Goal: Use online tool/utility: Use online tool/utility

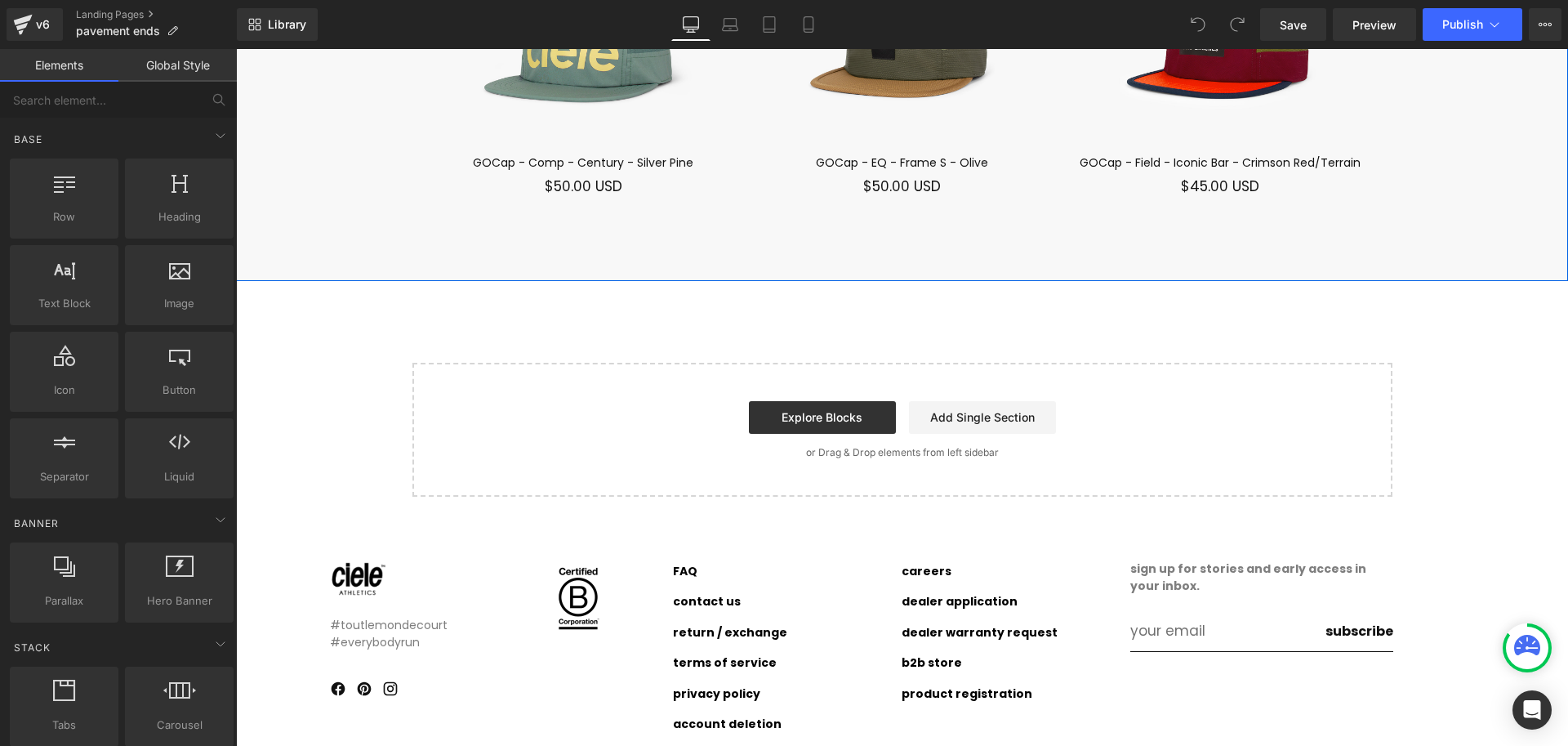
scroll to position [12325, 0]
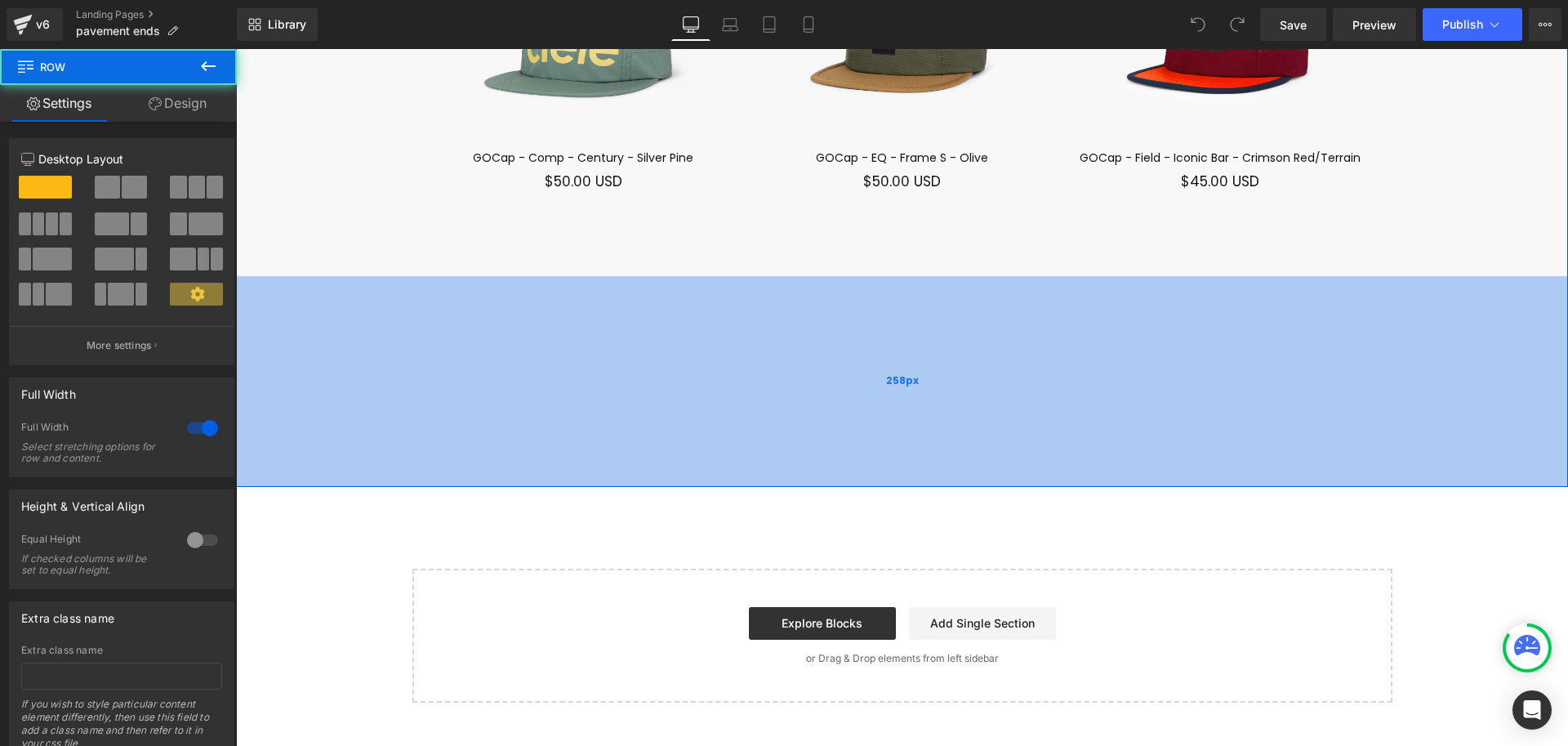
drag, startPoint x: 999, startPoint y: 239, endPoint x: 994, endPoint y: 473, distance: 234.1
click at [994, 475] on div "258px" at bounding box center [903, 382] width 1333 height 211
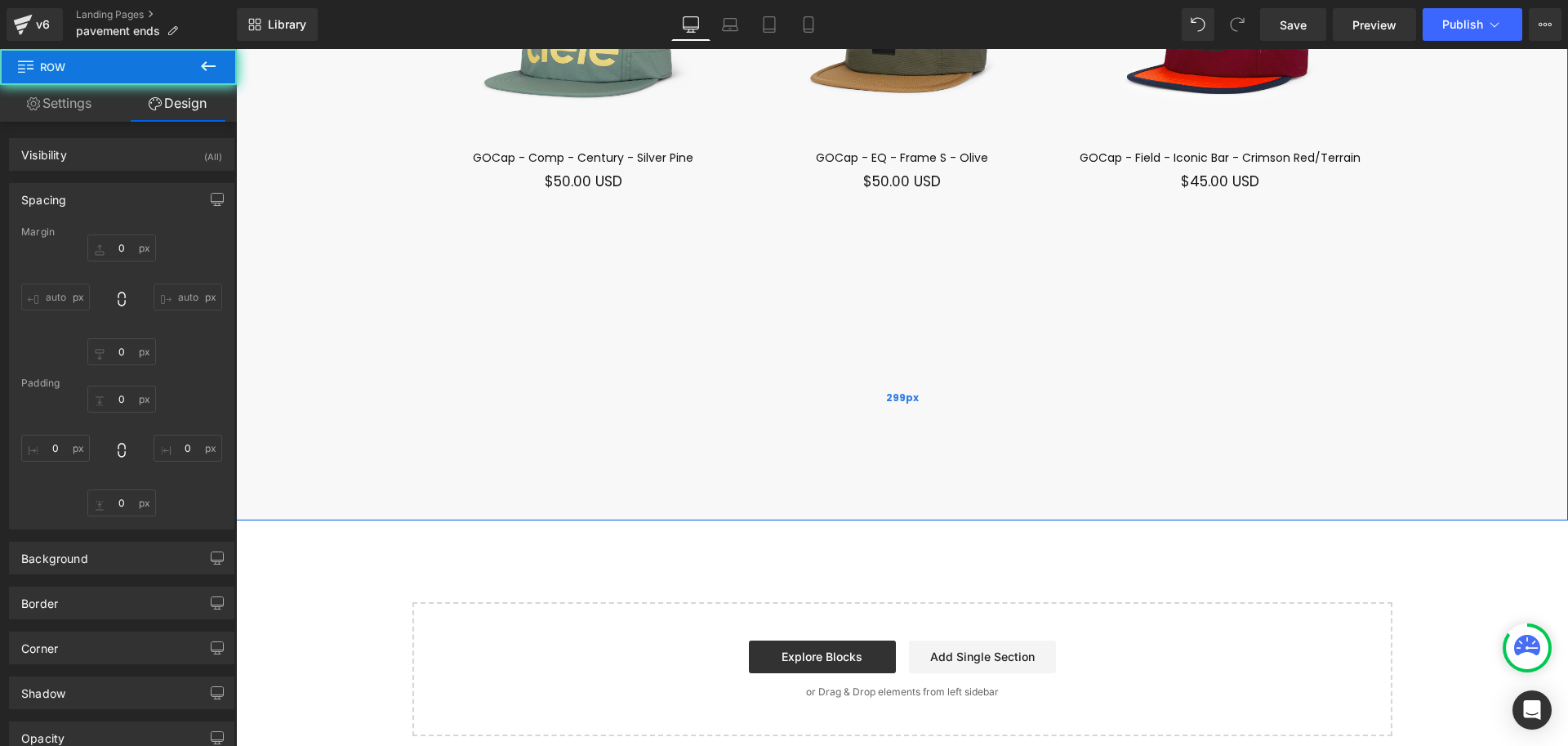
type input "0"
type input "299"
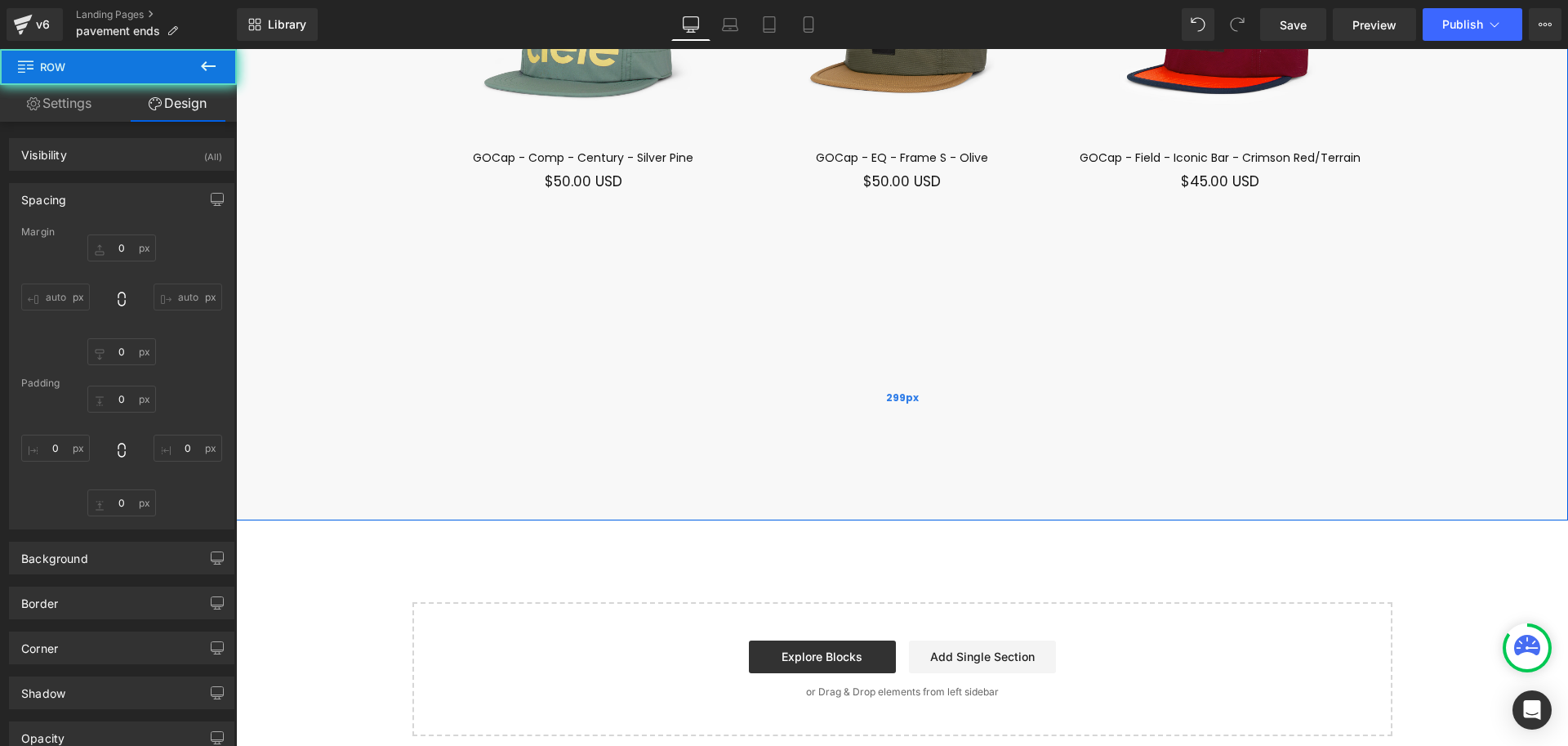
type input "0"
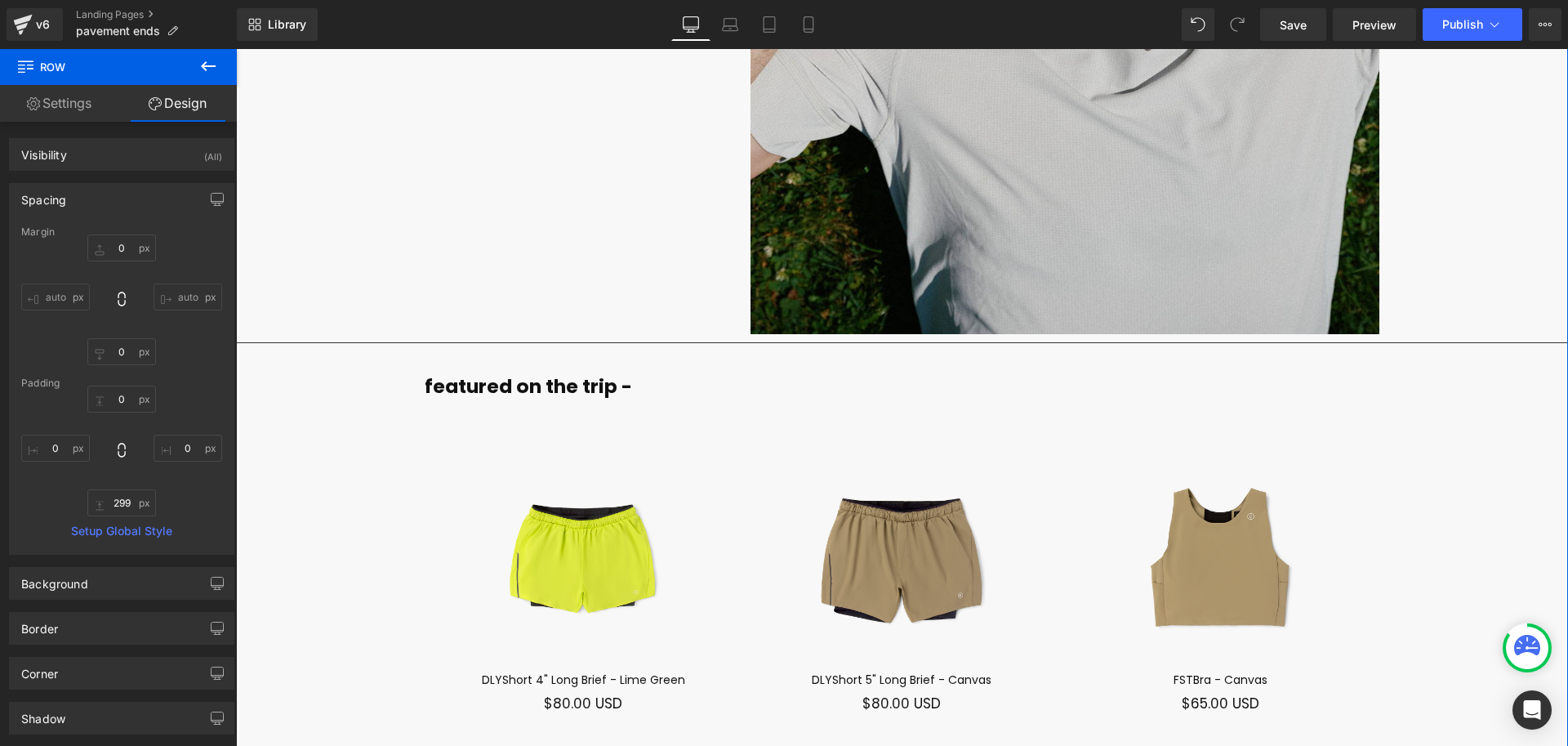
scroll to position [11003, 0]
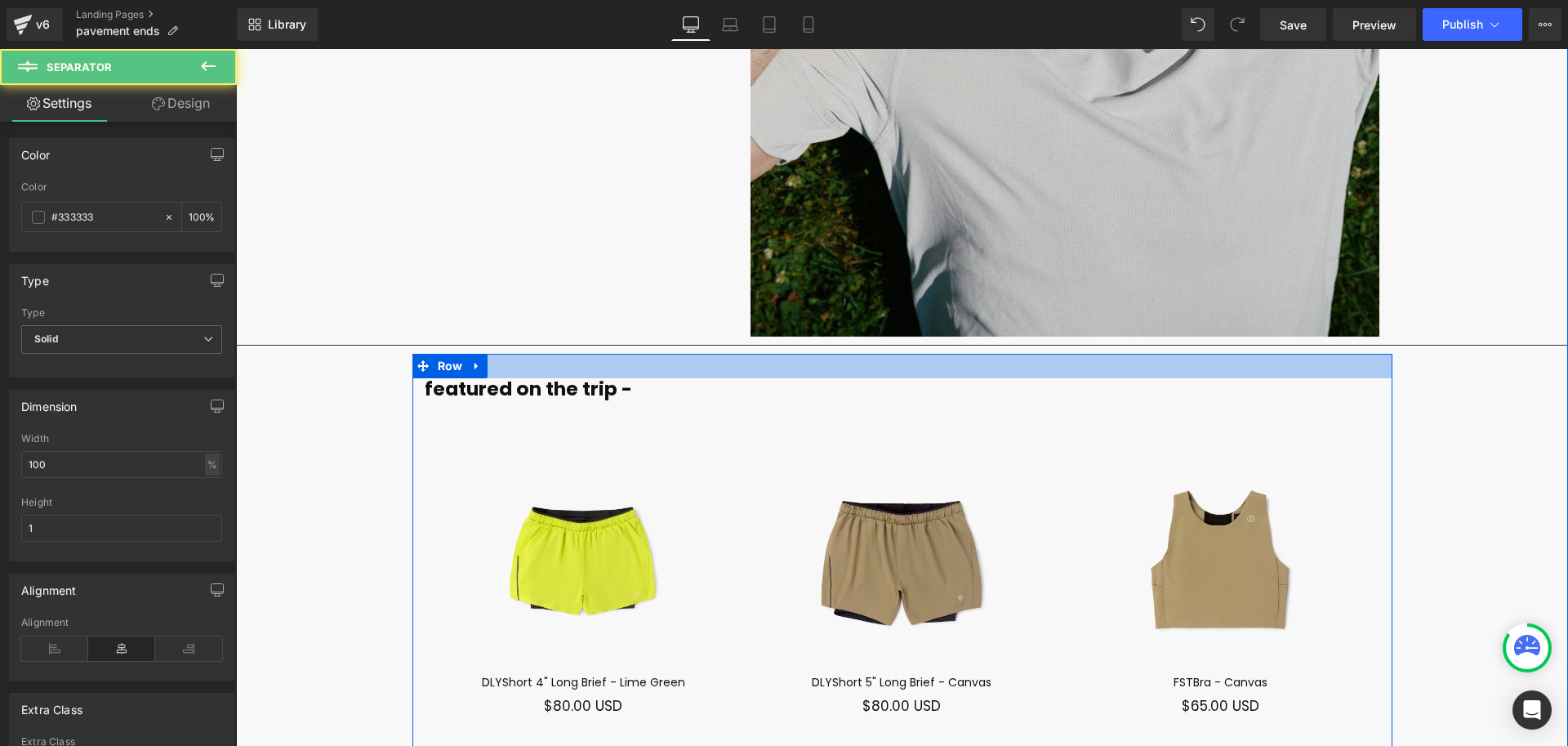
drag, startPoint x: 664, startPoint y: 295, endPoint x: 664, endPoint y: 310, distance: 15.0
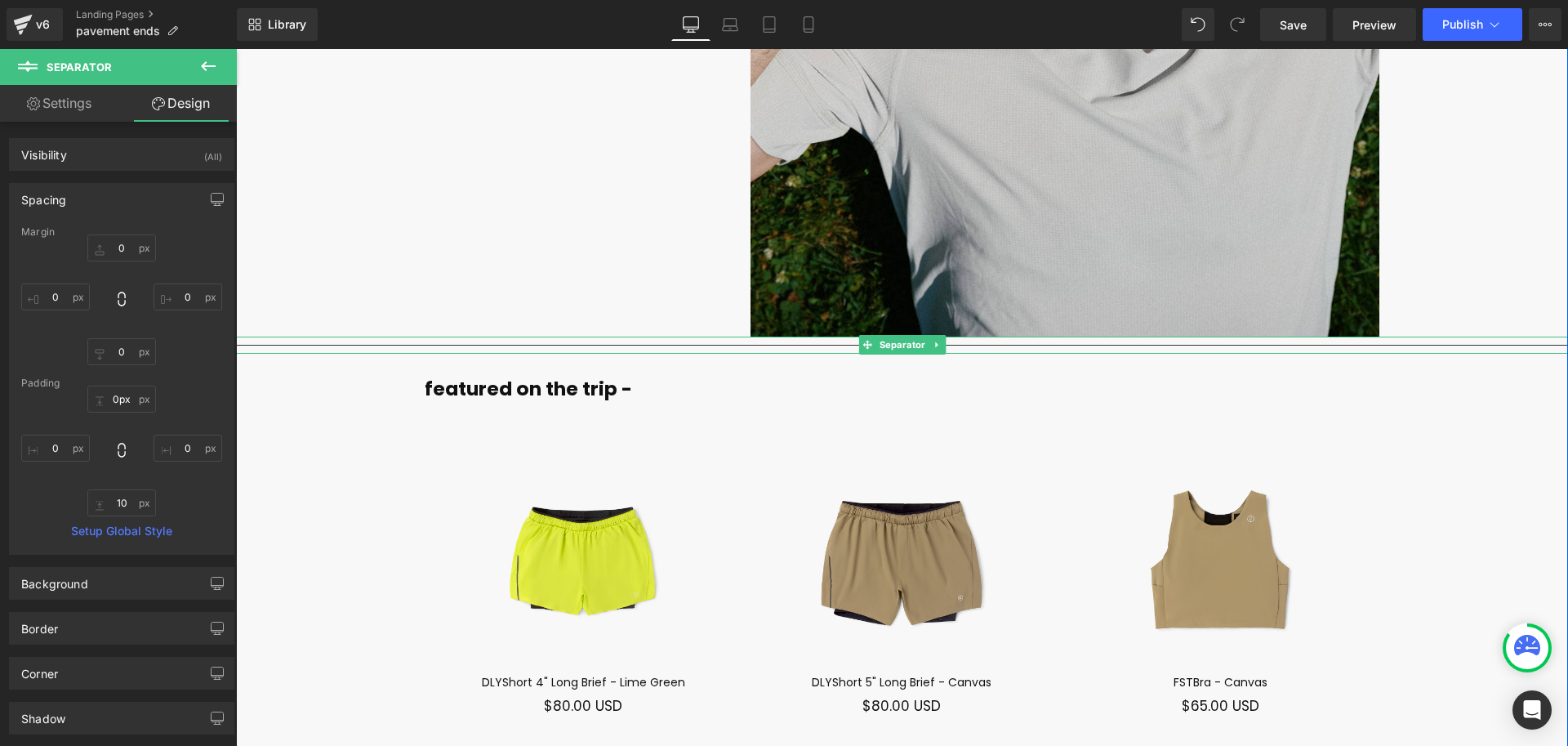
click at [670, 336] on div "Separator" at bounding box center [903, 345] width 1333 height 17
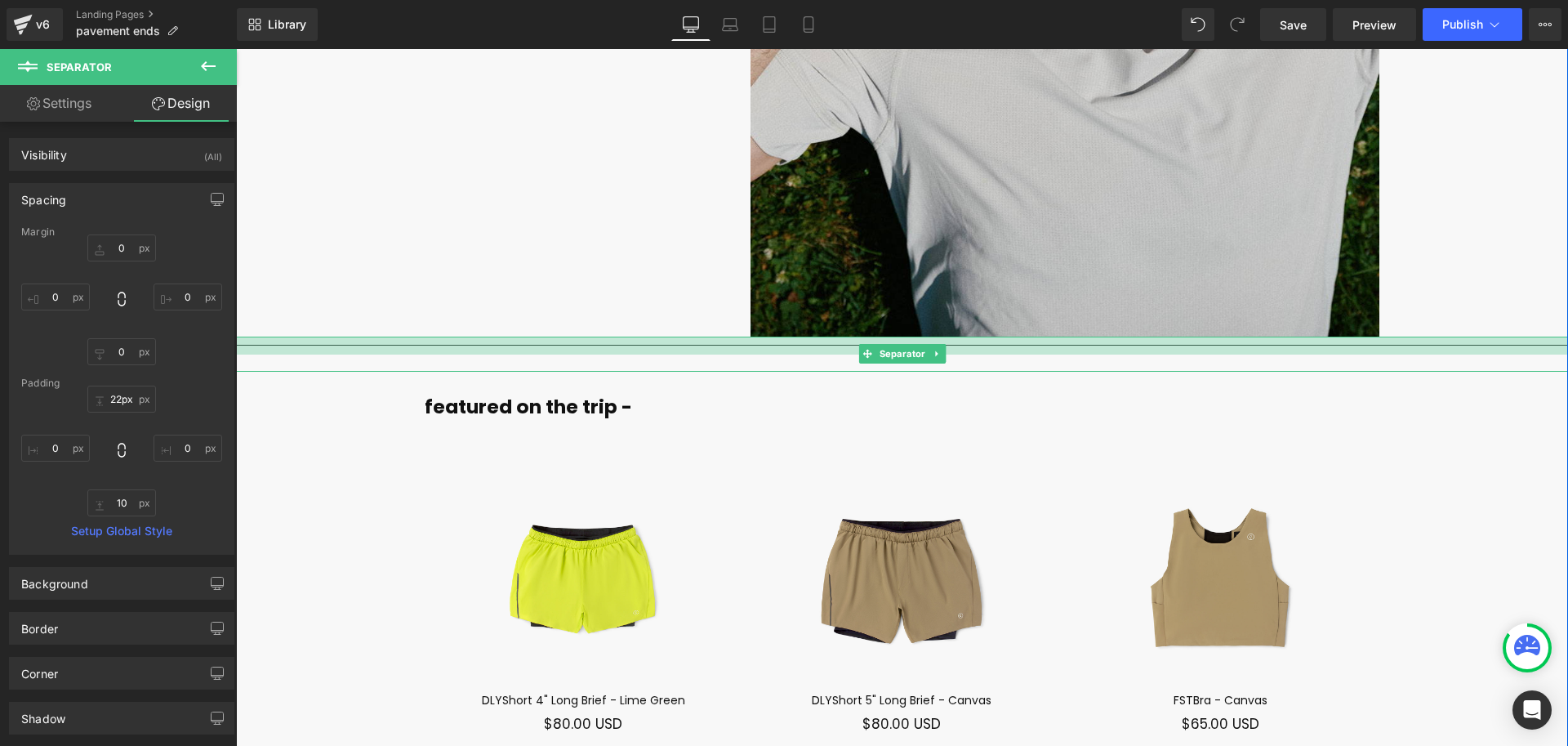
drag, startPoint x: 675, startPoint y: 296, endPoint x: 674, endPoint y: 315, distance: 19.0
click at [674, 336] on div "Separator" at bounding box center [903, 354] width 1333 height 35
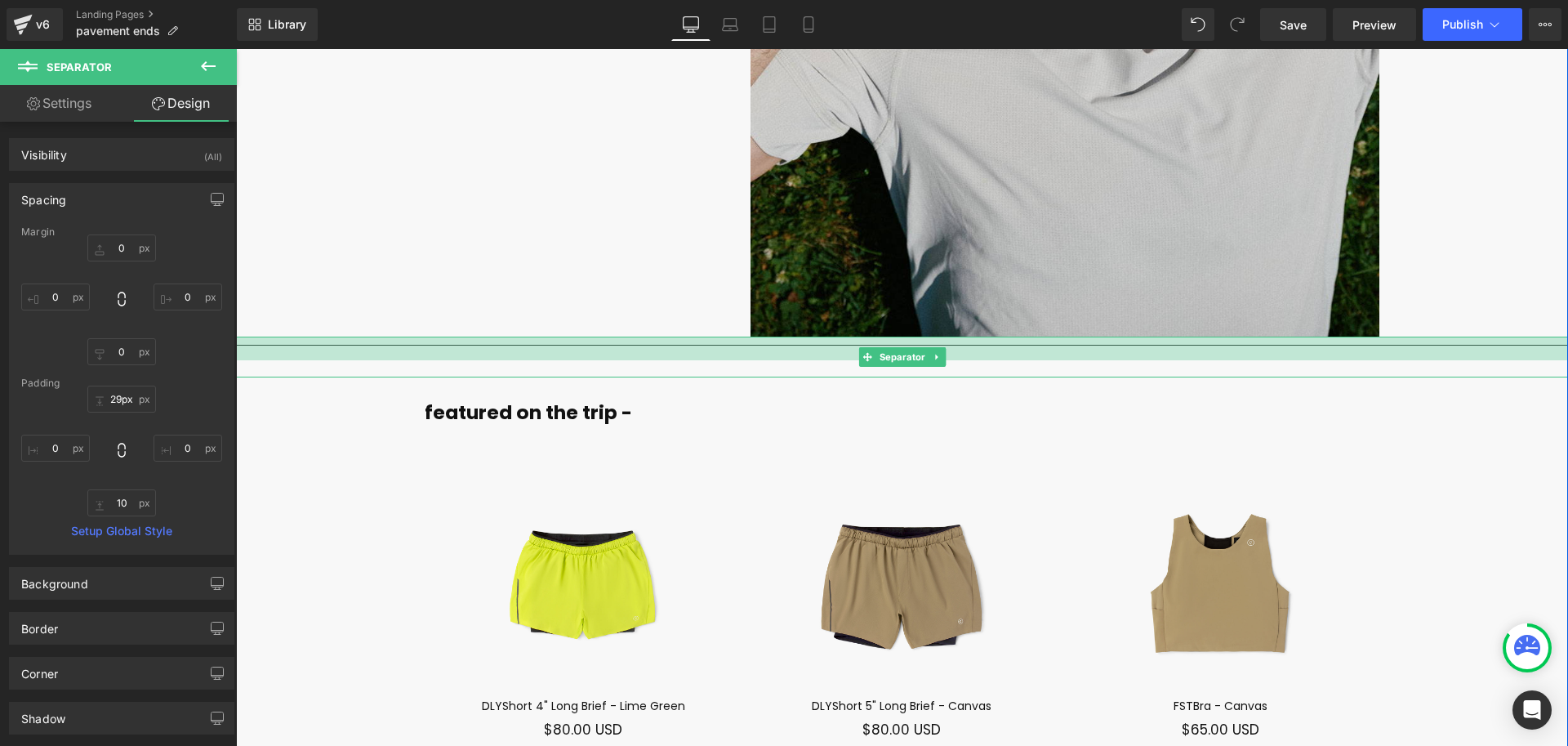
click at [675, 336] on div at bounding box center [903, 348] width 1333 height 23
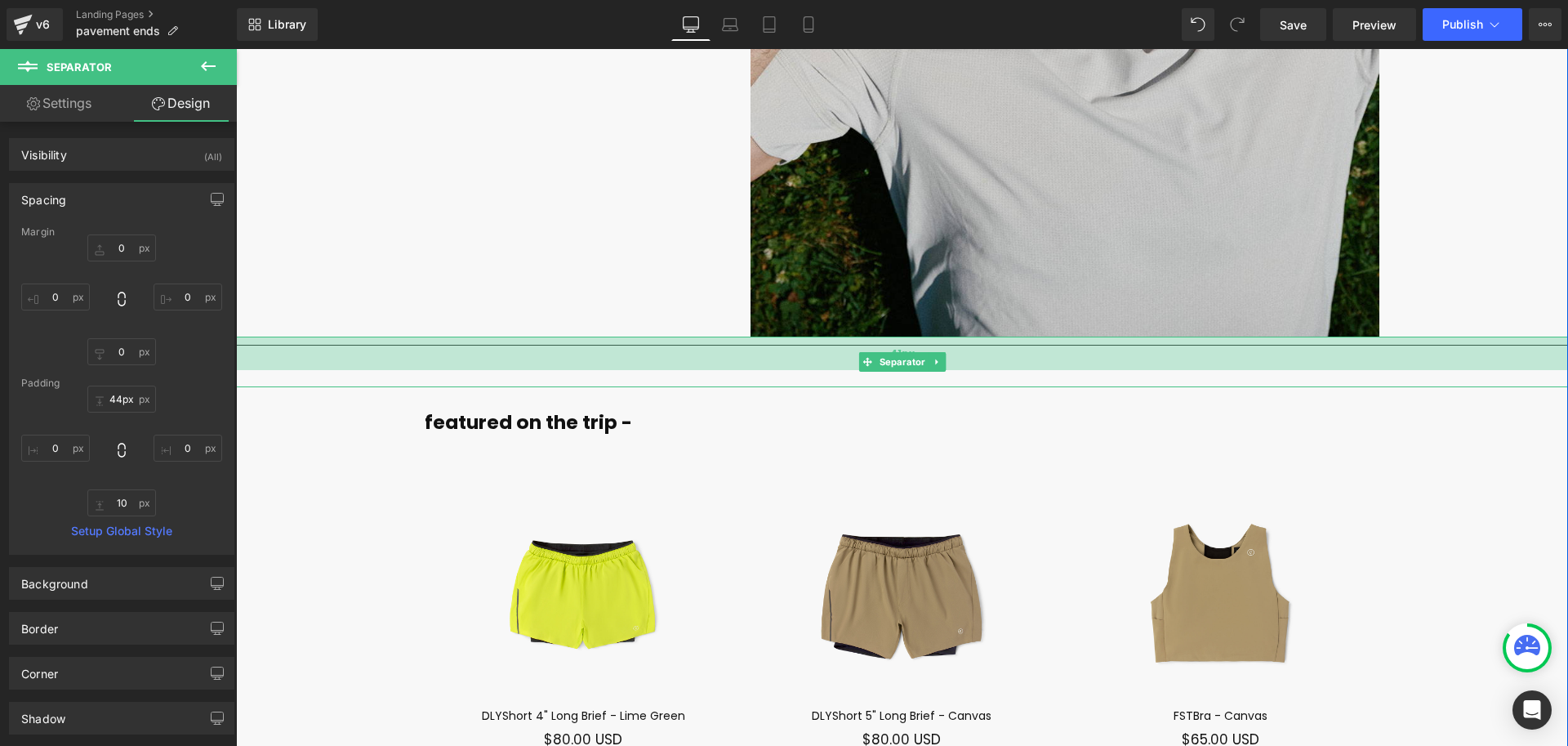
type input "45px"
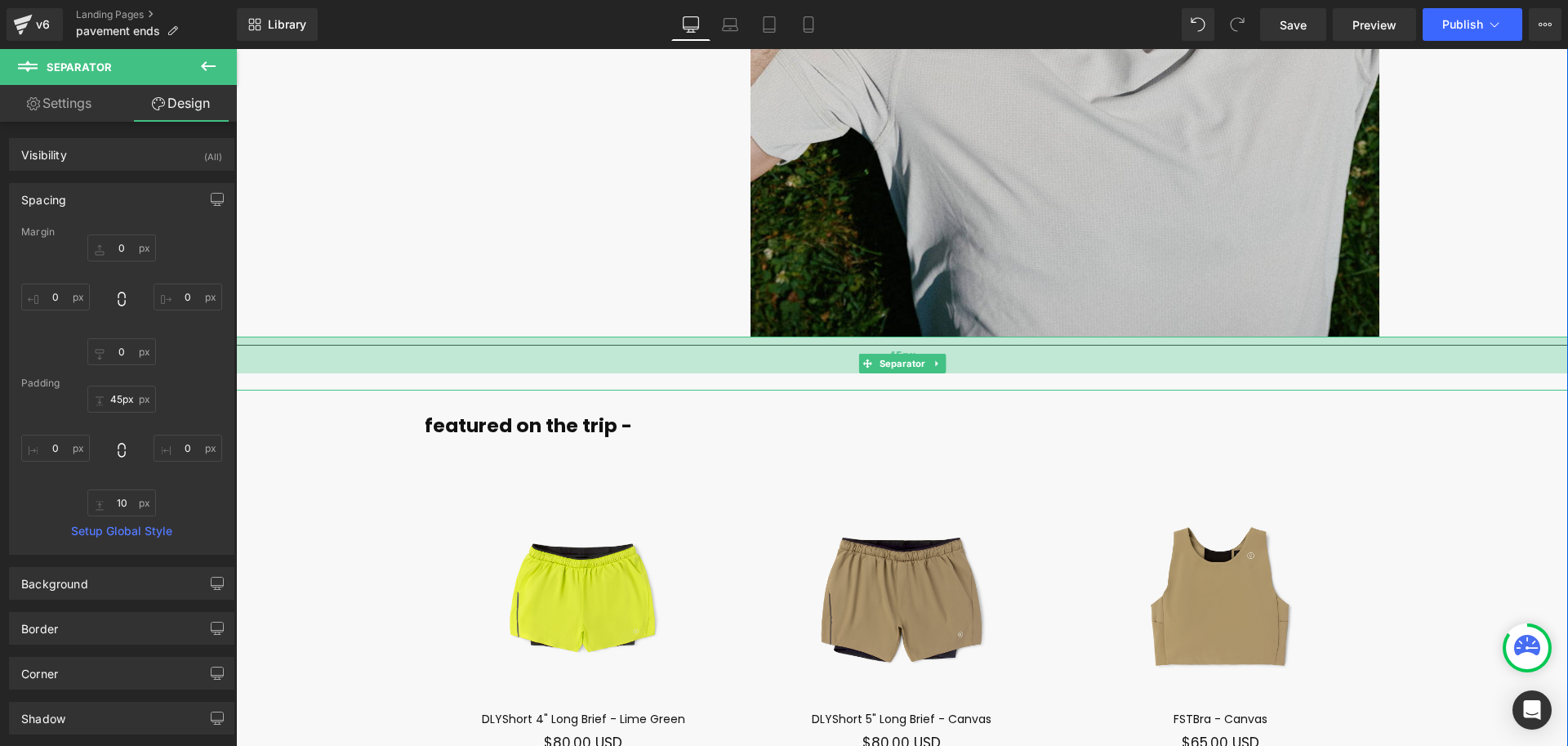
drag, startPoint x: 663, startPoint y: 298, endPoint x: 667, endPoint y: 311, distance: 13.6
click at [665, 336] on div "45px" at bounding box center [903, 355] width 1333 height 37
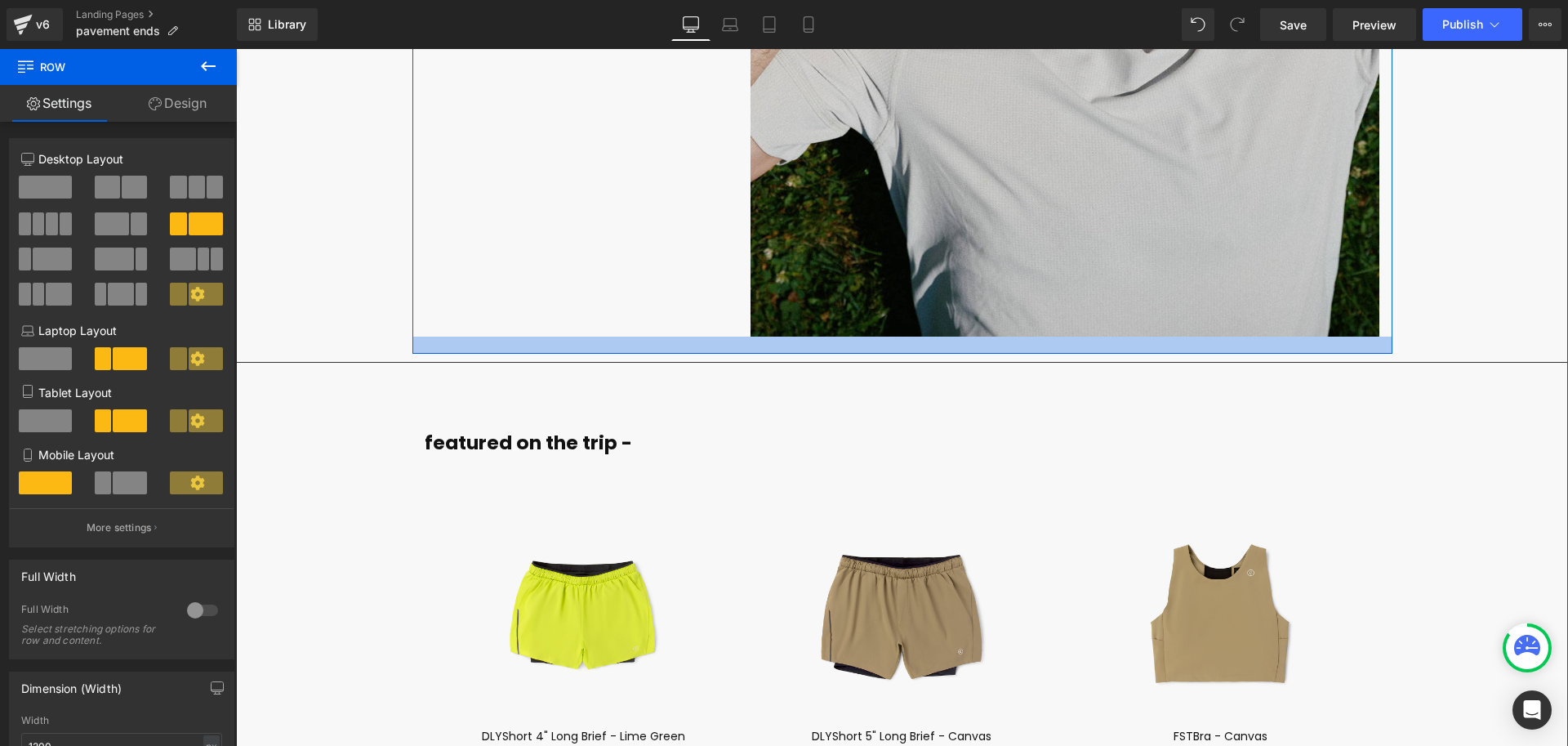
drag, startPoint x: 665, startPoint y: 293, endPoint x: 664, endPoint y: 309, distance: 16.0
click at [662, 336] on div at bounding box center [903, 345] width 980 height 17
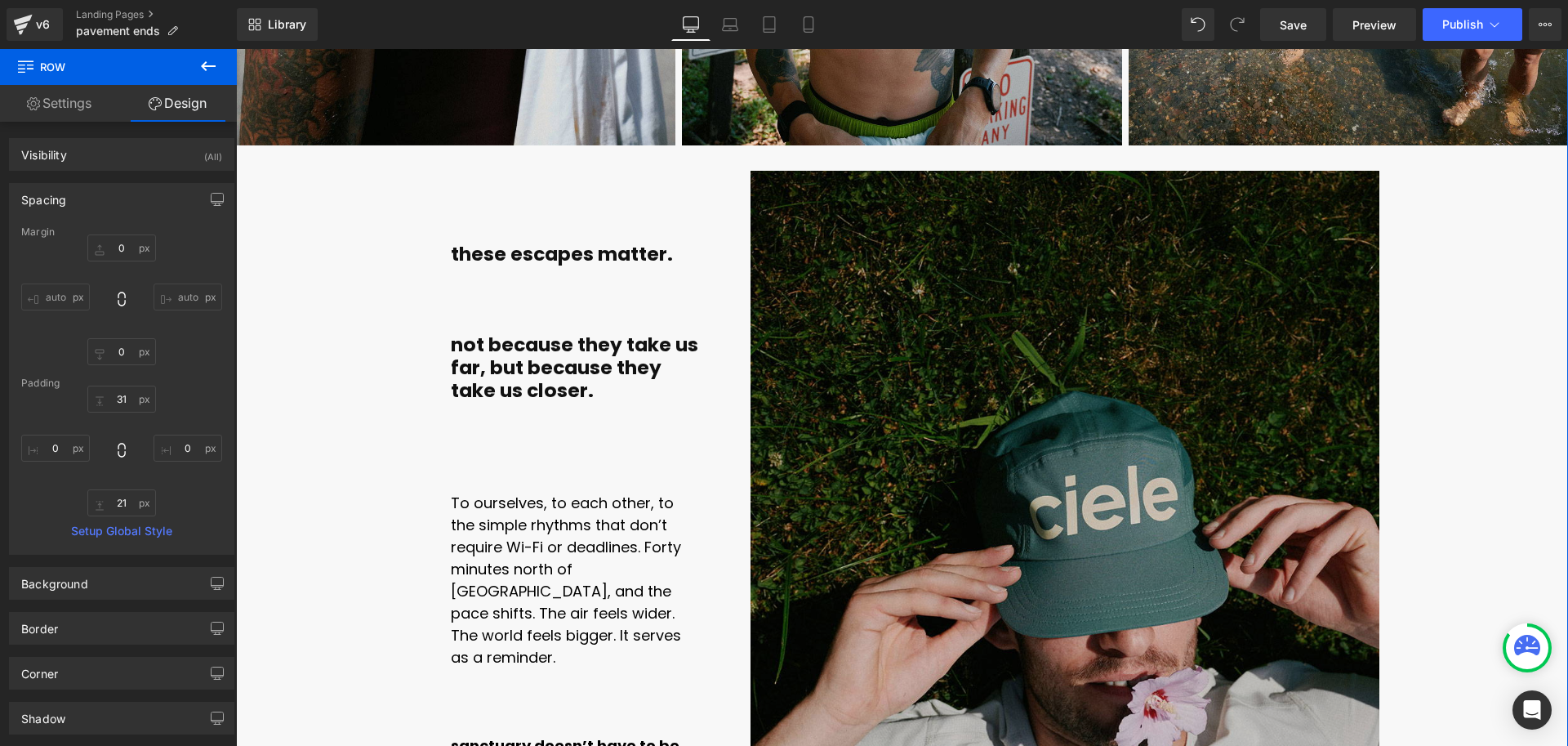
scroll to position [10224, 0]
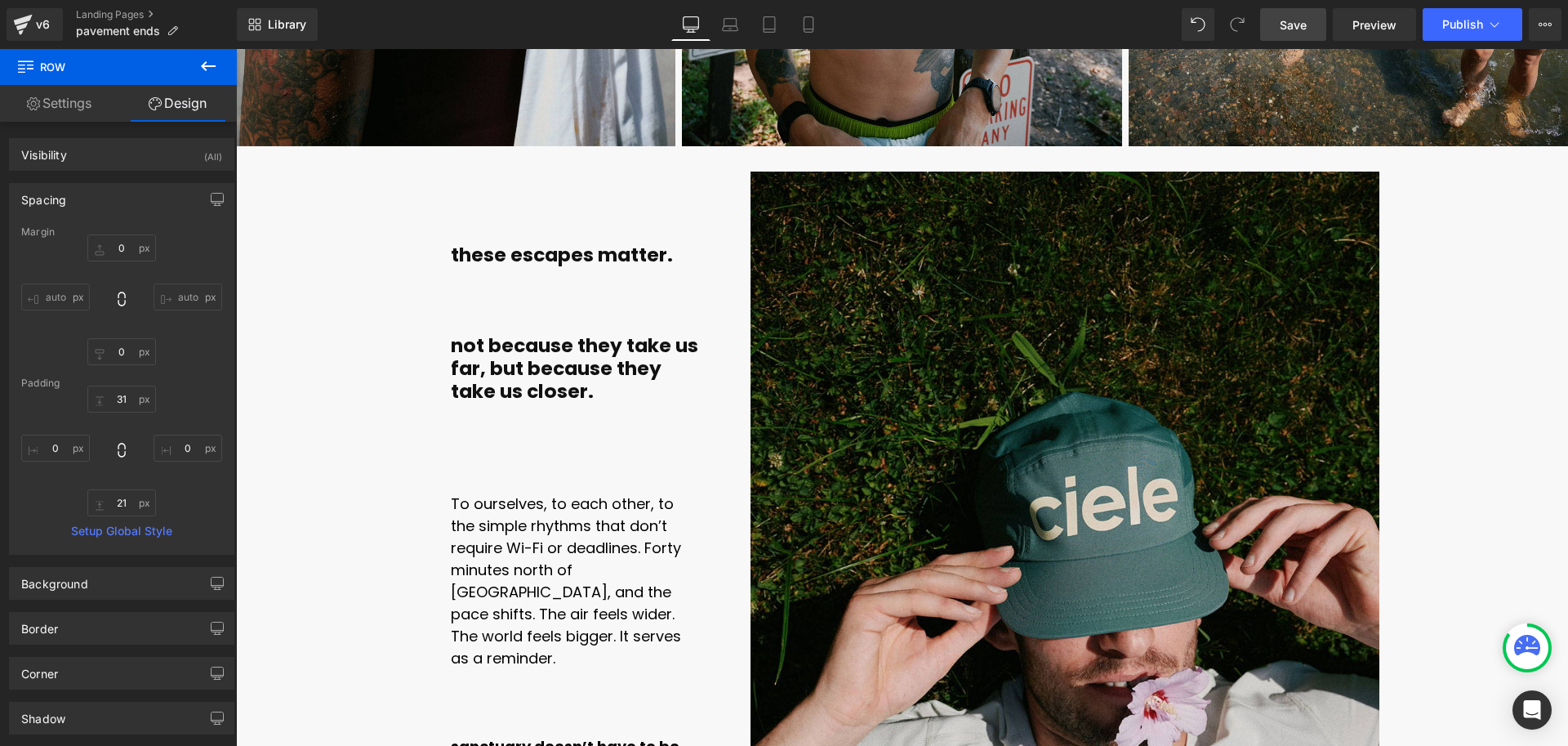
click at [1287, 19] on span "Save" at bounding box center [1294, 25] width 27 height 17
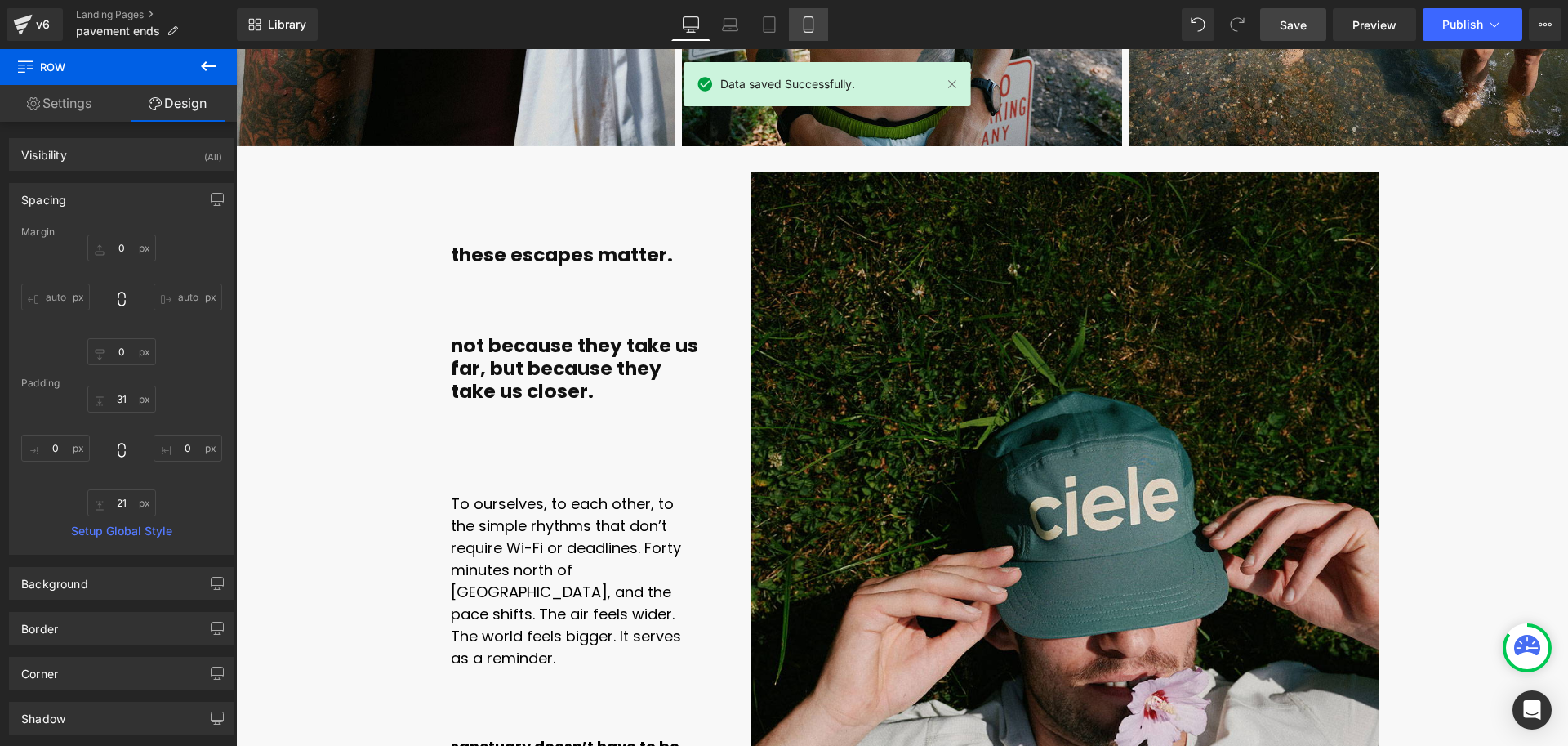
click at [811, 24] on icon at bounding box center [809, 24] width 16 height 16
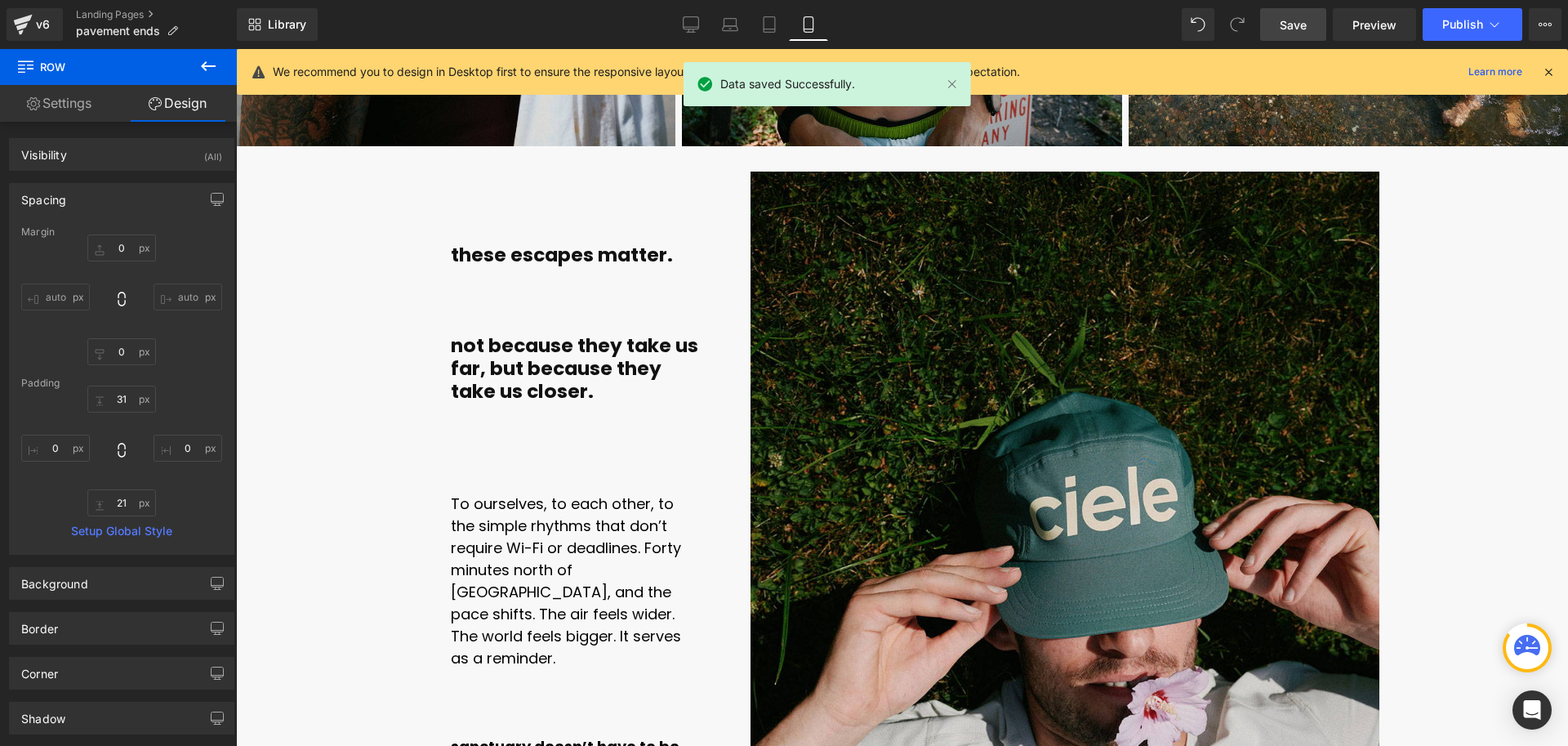
type input "0"
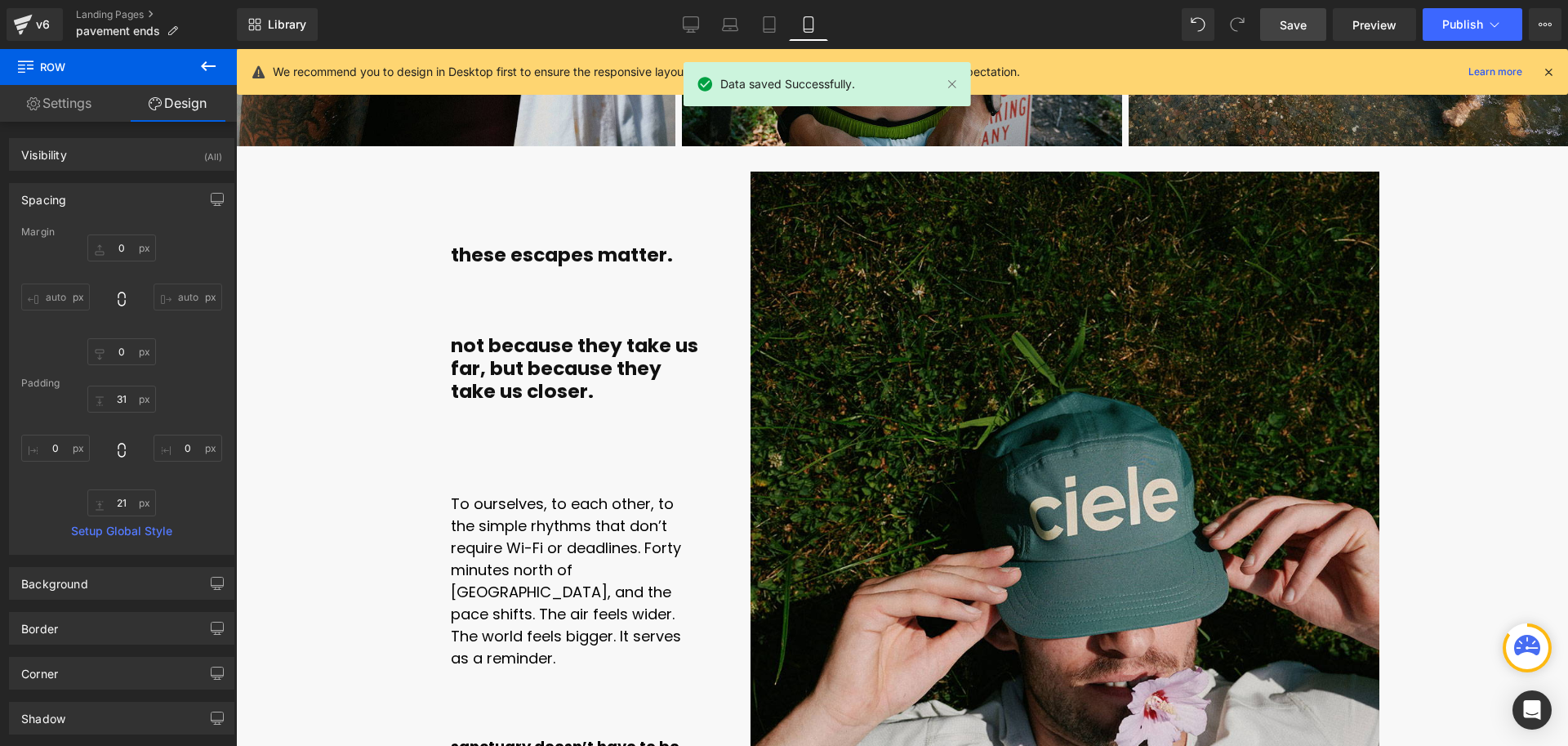
type input "0"
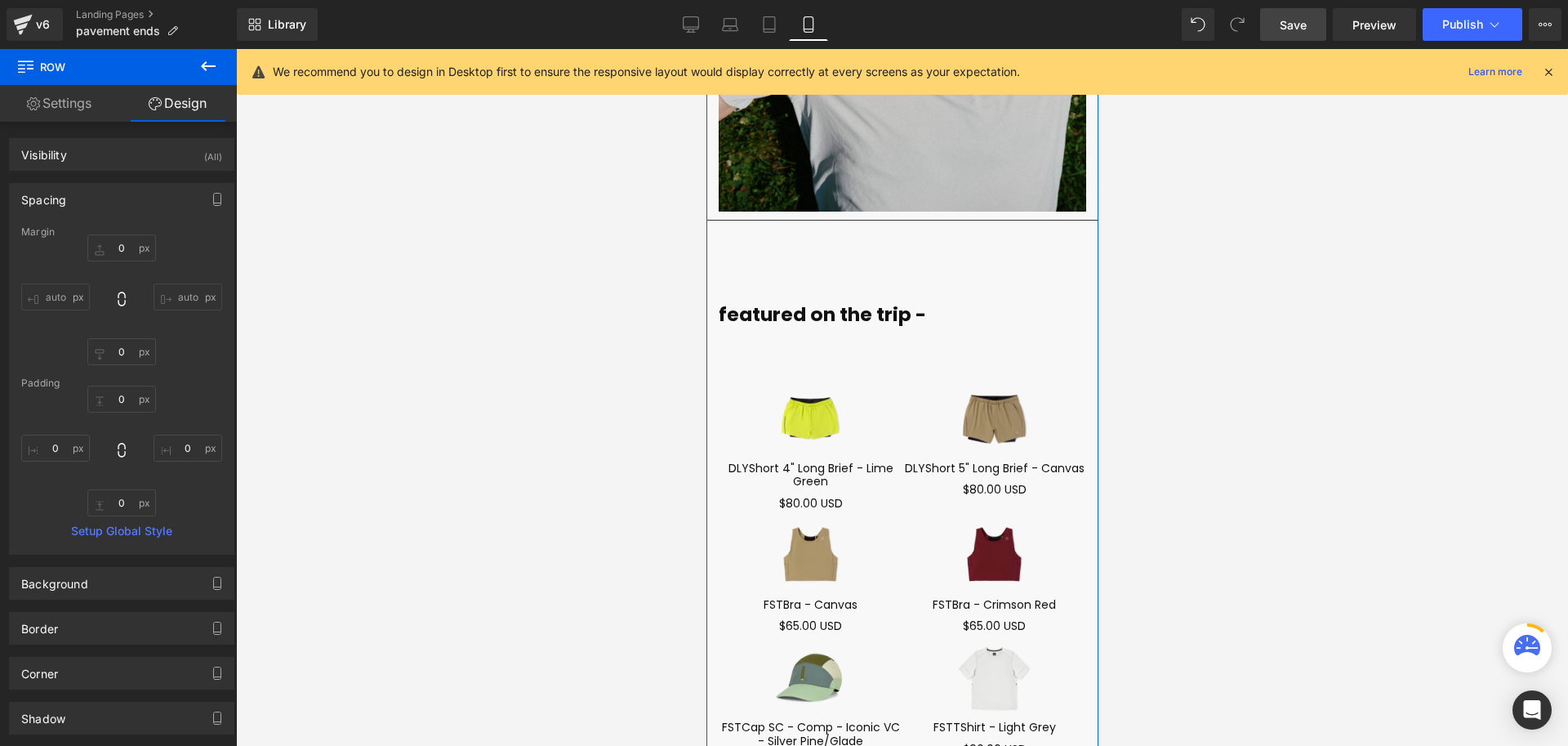
scroll to position [9945, 0]
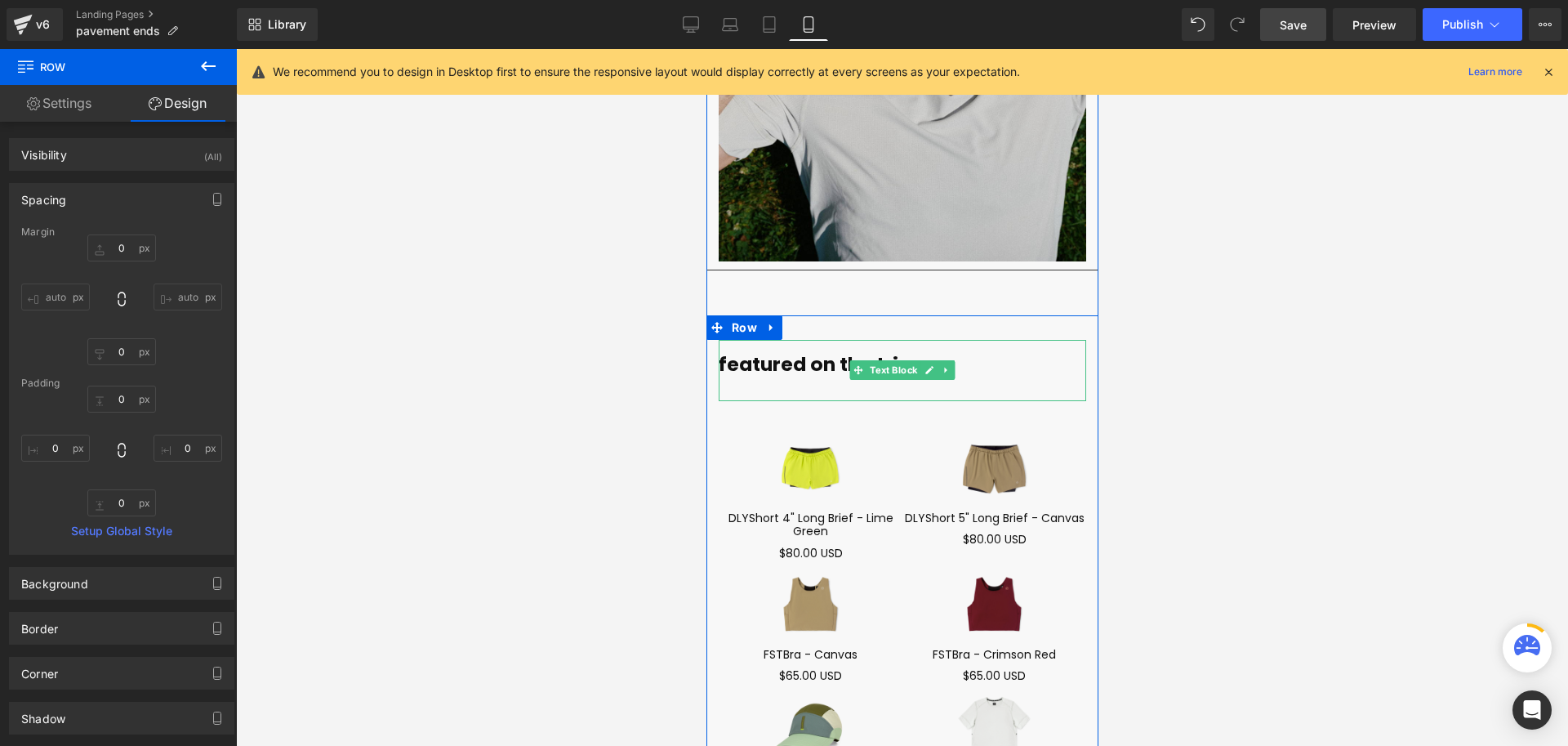
click at [855, 340] on div "featured on the trip -" at bounding box center [902, 370] width 368 height 61
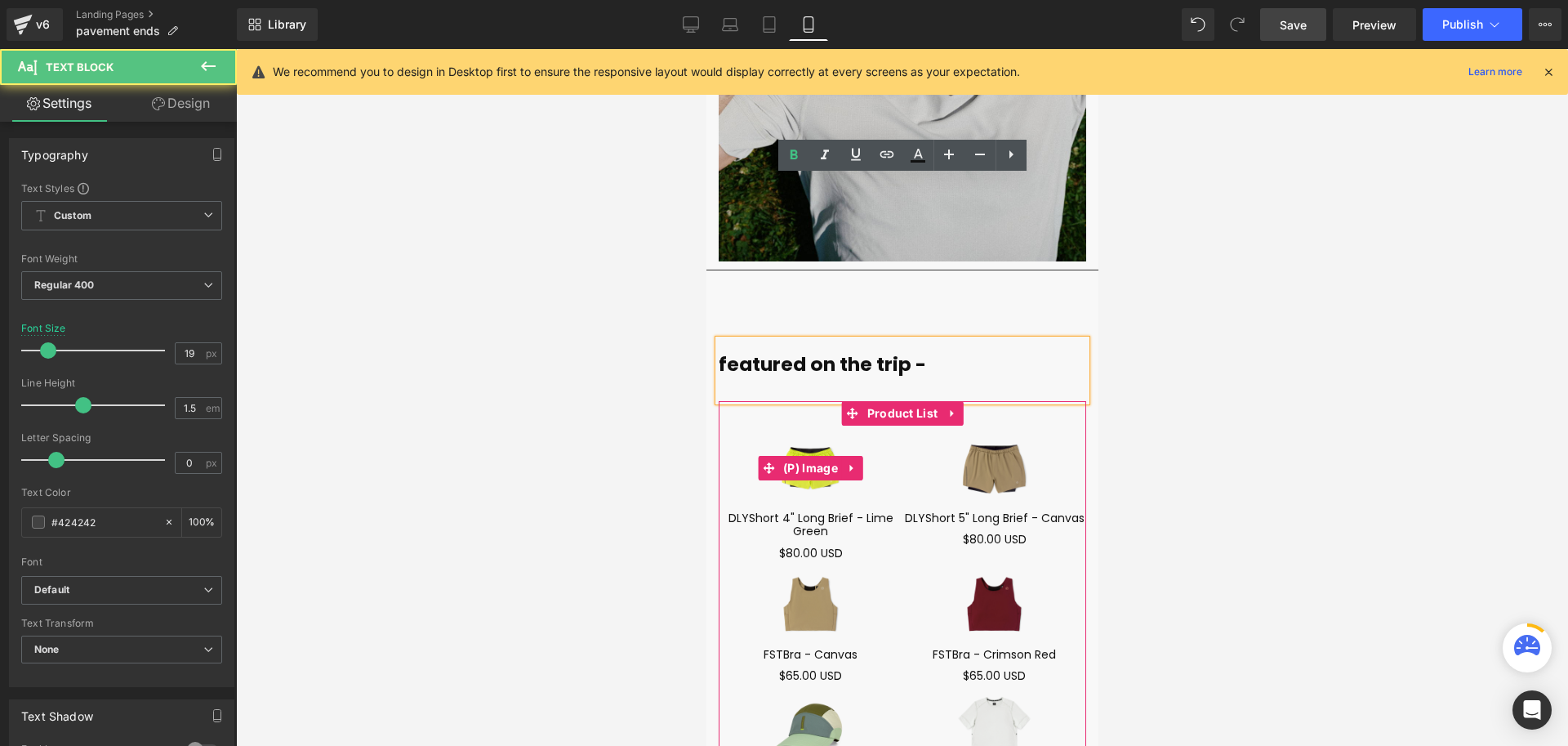
click at [863, 425] on img at bounding box center [810, 468] width 184 height 86
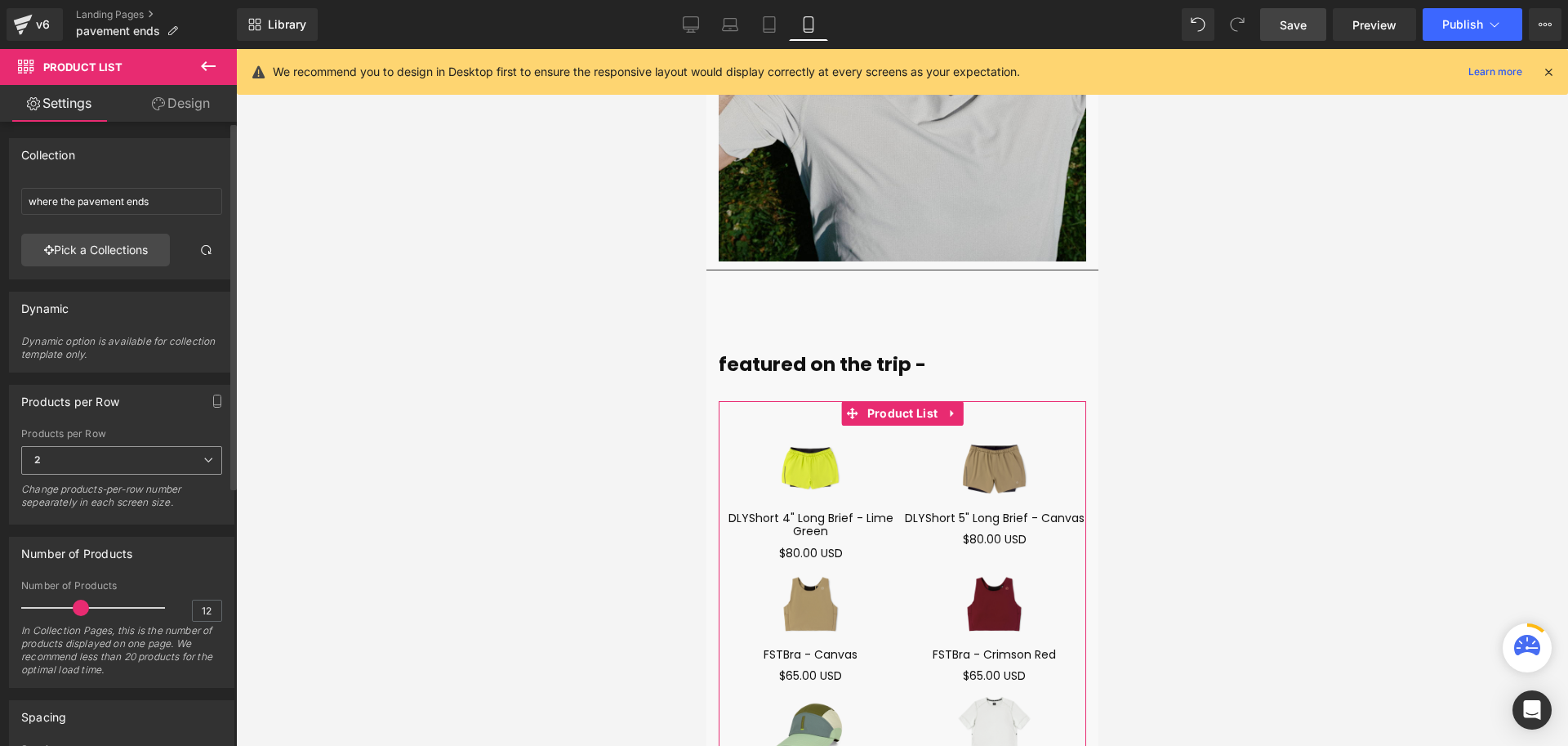
click at [205, 459] on icon at bounding box center [208, 460] width 10 height 10
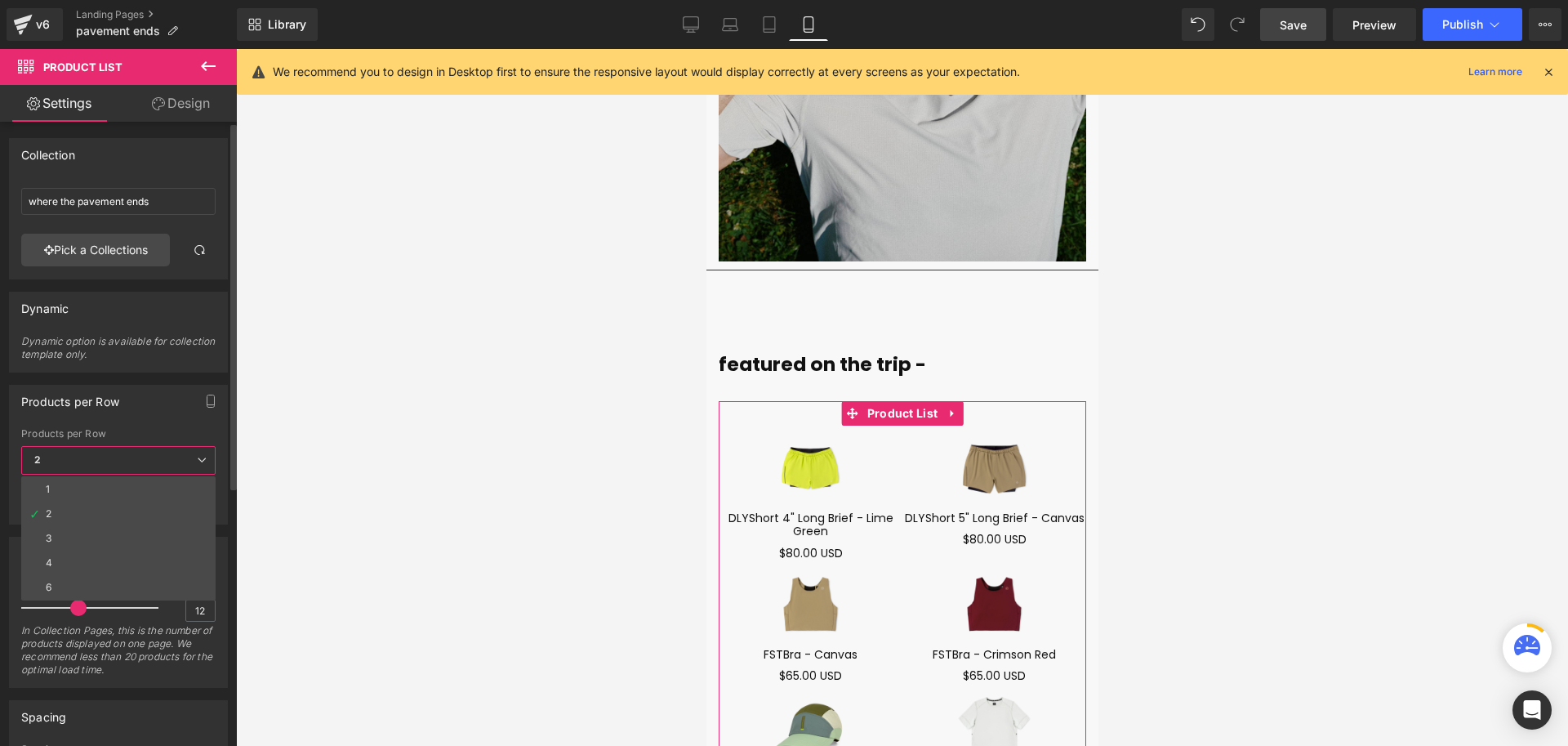
click at [112, 486] on li "1" at bounding box center [118, 489] width 195 height 24
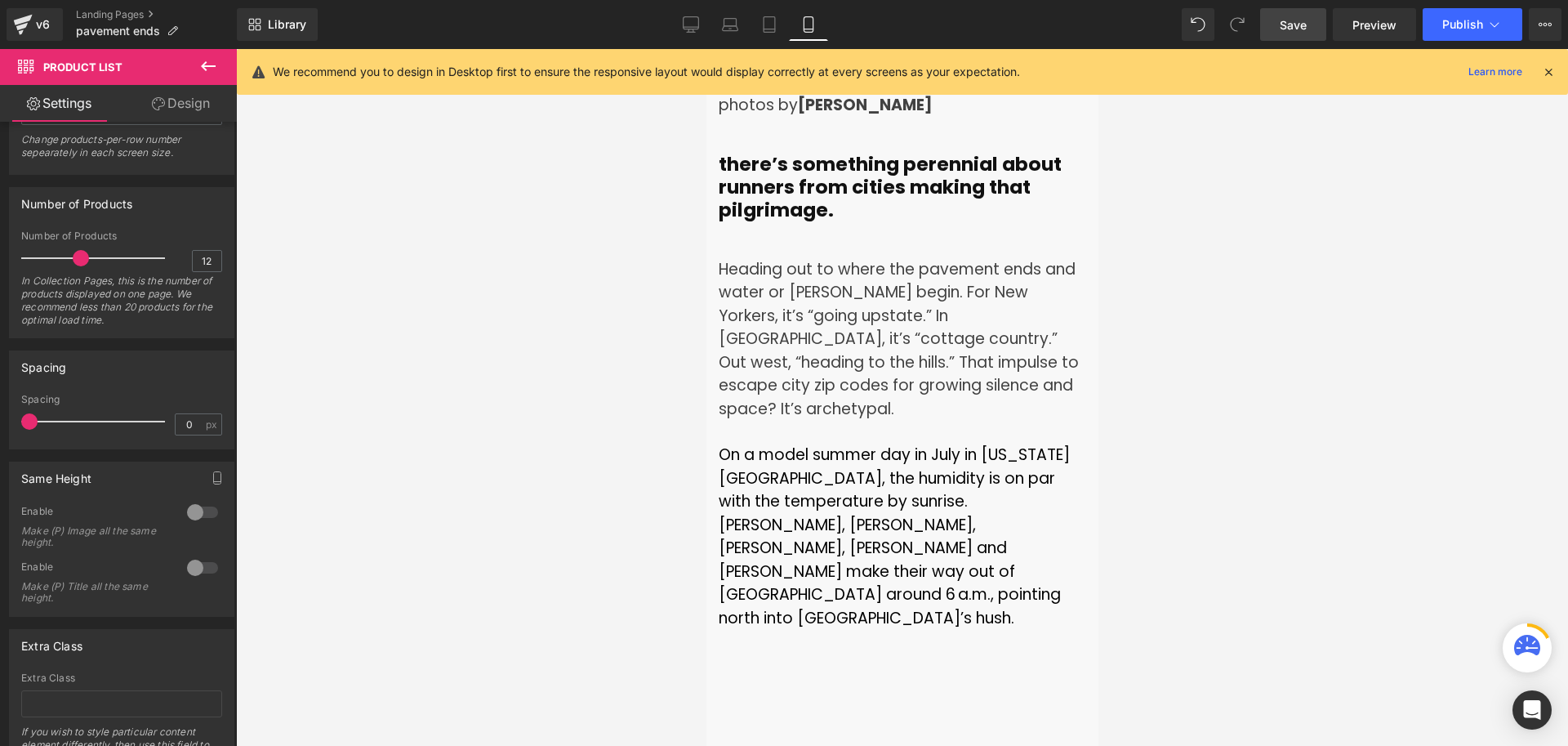
scroll to position [0, 0]
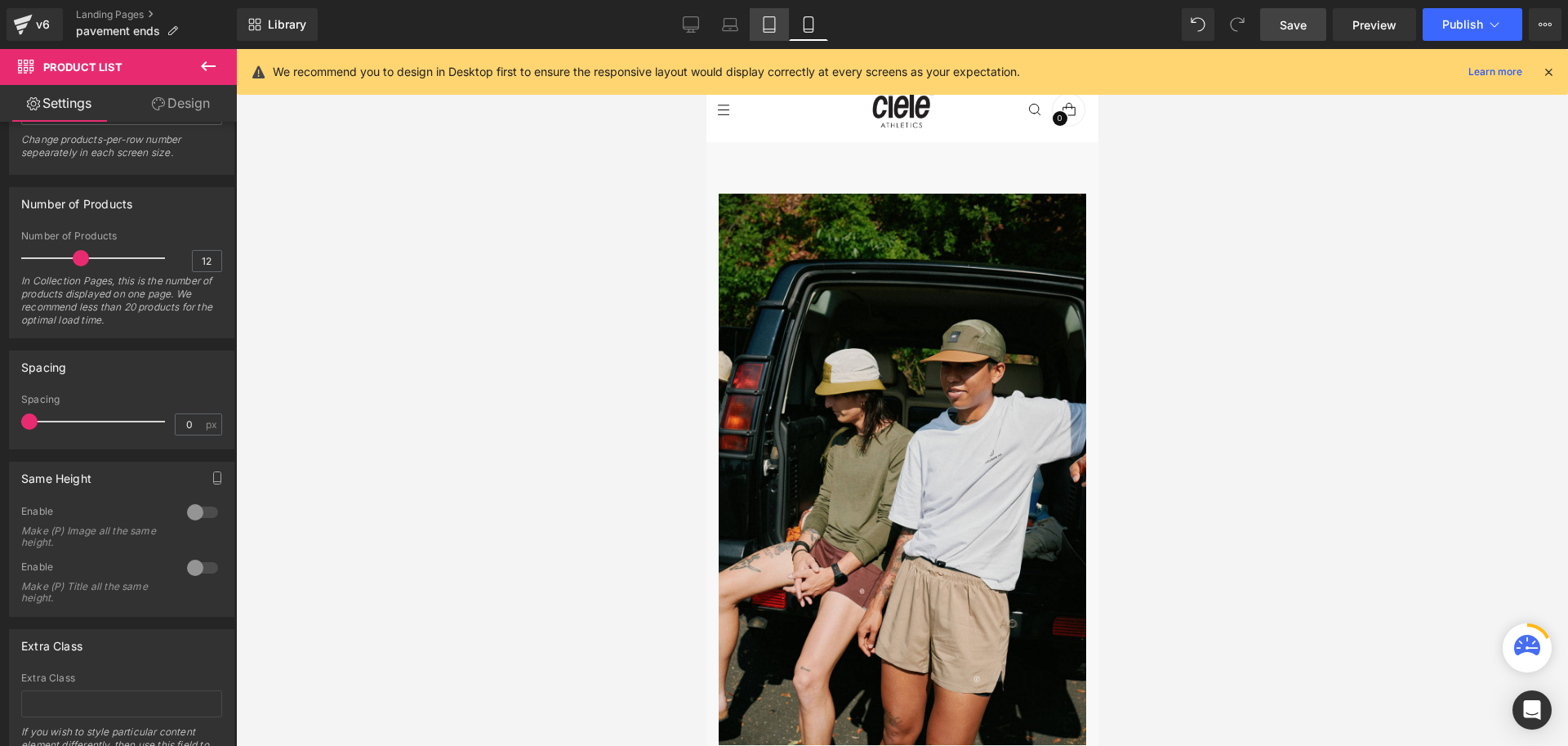
click at [769, 18] on icon at bounding box center [769, 24] width 16 height 16
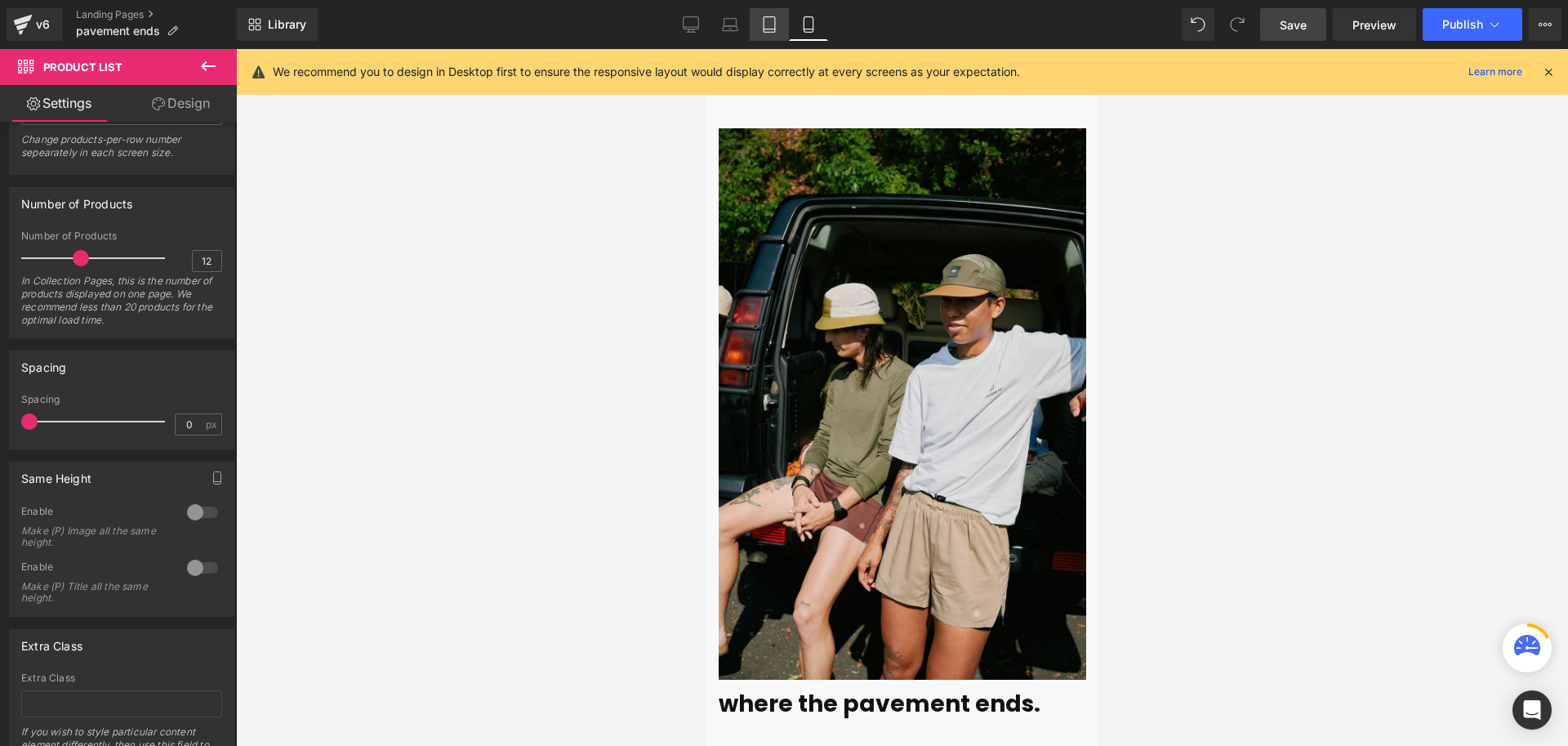
scroll to position [906, 0]
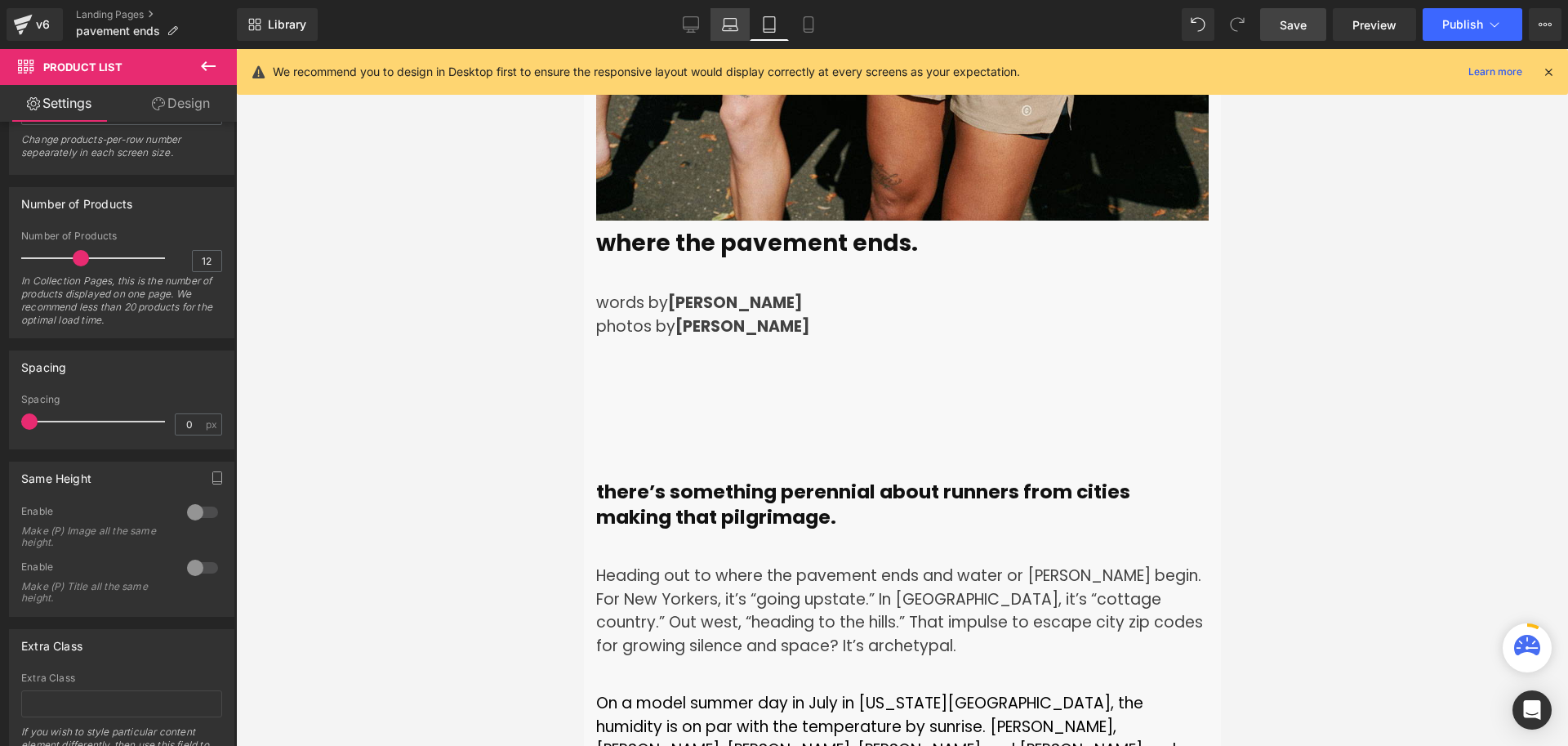
click at [712, 15] on link "Laptop" at bounding box center [730, 24] width 39 height 33
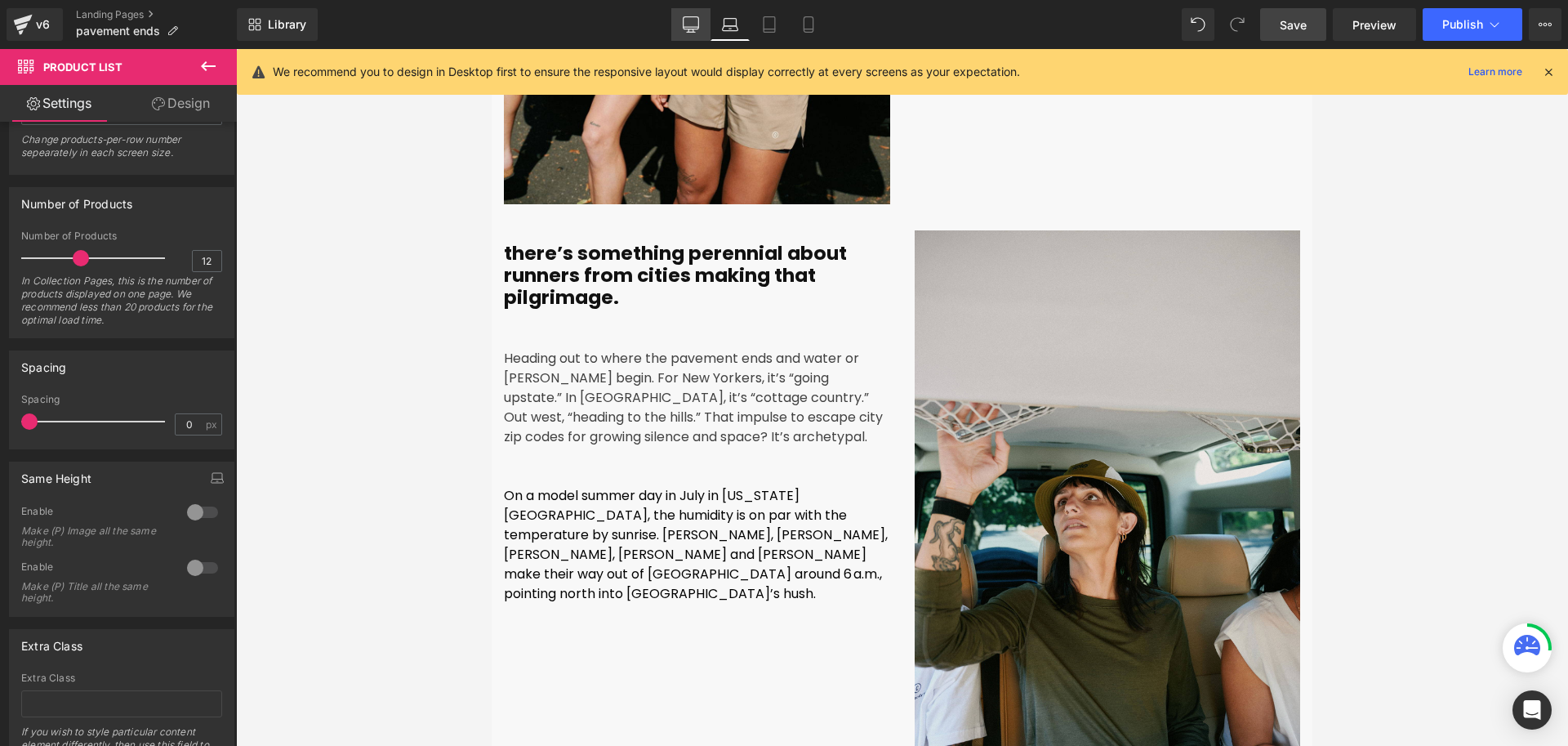
click at [696, 23] on icon at bounding box center [691, 24] width 16 height 16
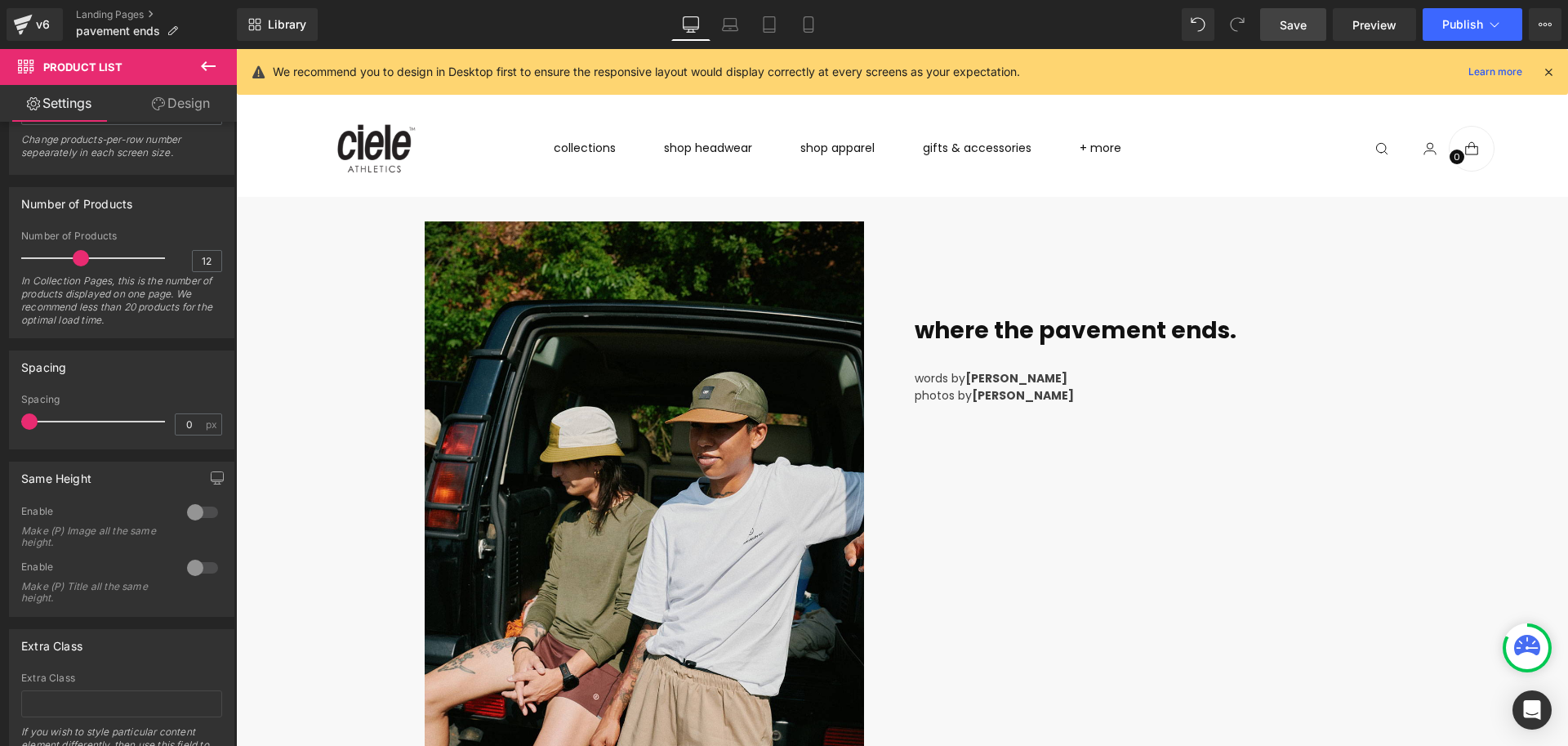
click at [1312, 30] on link "Save" at bounding box center [1293, 24] width 66 height 33
